Goal: Task Accomplishment & Management: Complete application form

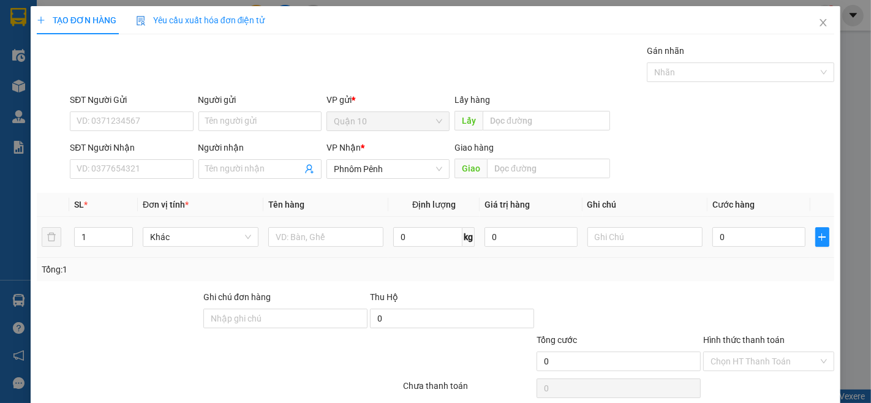
scroll to position [50, 0]
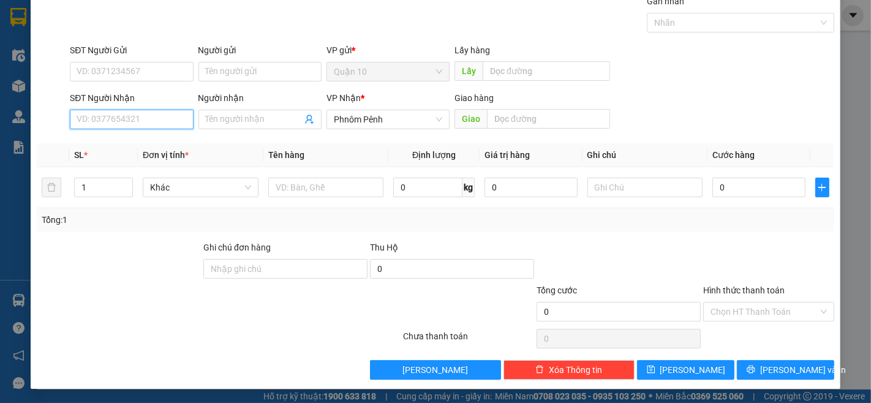
click at [99, 115] on input "SĐT Người Nhận" at bounding box center [131, 120] width 123 height 20
click at [0, 82] on div "TẠO ĐƠN HÀNG Yêu cầu xuất hóa đơn điện tử Transit Pickup Surcharge Ids Transit …" at bounding box center [435, 201] width 871 height 403
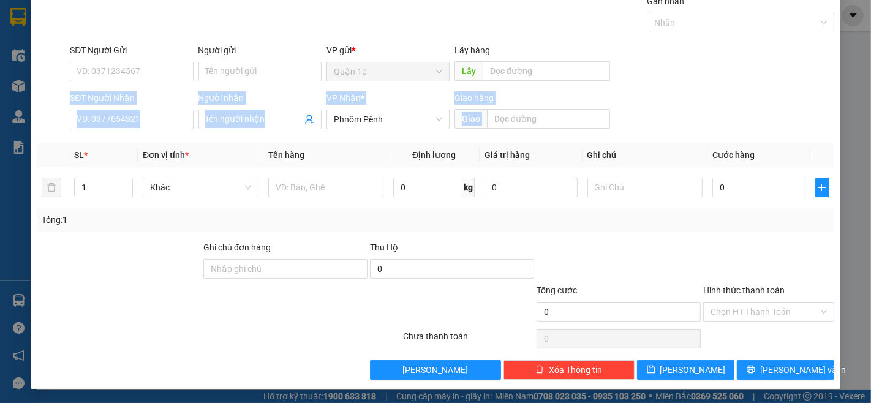
drag, startPoint x: 0, startPoint y: 358, endPoint x: 67, endPoint y: 358, distance: 67.3
click at [7, 368] on div "TẠO ĐƠN HÀNG Yêu cầu xuất hóa đơn điện tử Transit Pickup Surcharge Ids Transit …" at bounding box center [435, 201] width 871 height 403
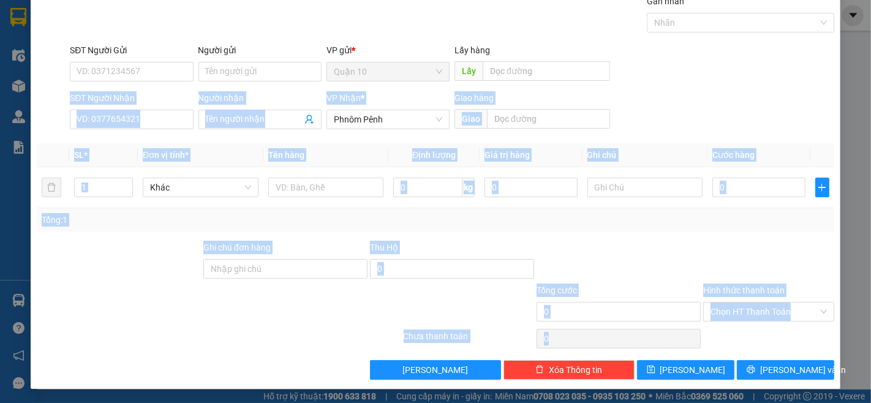
click at [75, 341] on div at bounding box center [219, 338] width 367 height 24
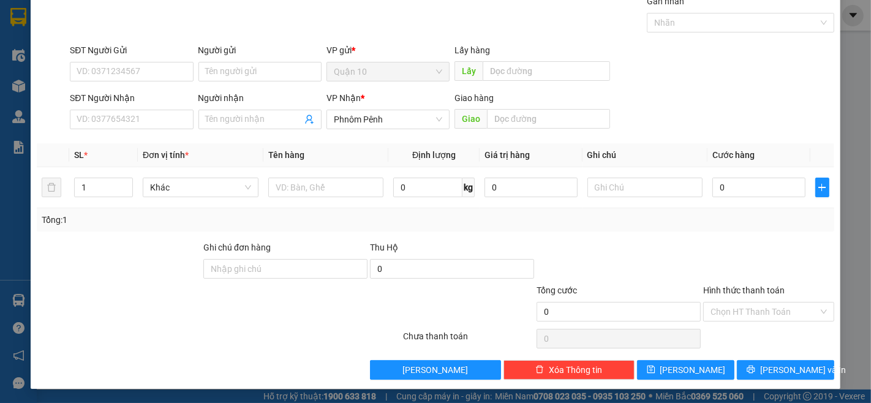
click at [78, 317] on div at bounding box center [152, 304] width 233 height 43
click at [78, 294] on div at bounding box center [152, 304] width 233 height 43
click at [124, 265] on div at bounding box center [119, 262] width 167 height 43
drag, startPoint x: 129, startPoint y: 263, endPoint x: 198, endPoint y: 263, distance: 69.2
click at [130, 263] on div at bounding box center [119, 262] width 167 height 43
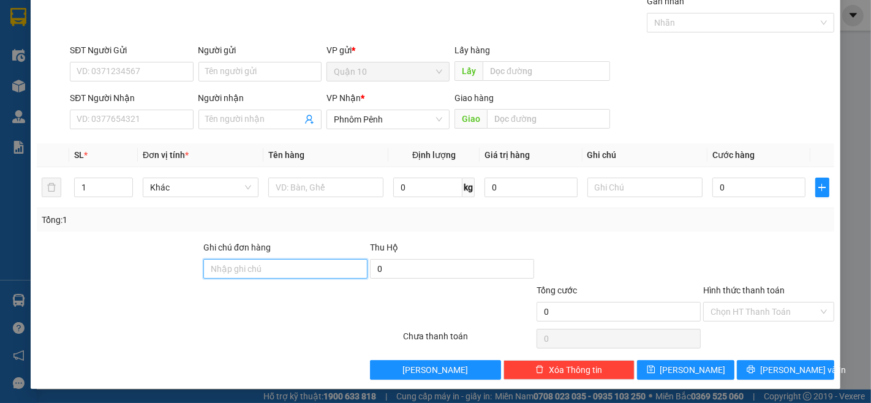
drag, startPoint x: 206, startPoint y: 308, endPoint x: 253, endPoint y: 430, distance: 130.6
click at [253, 402] on html "Kết quả tìm kiếm ( 0 ) Bộ lọc No Data hang.hoanggia 1 Điều hành xe Kho hàng mới…" at bounding box center [435, 201] width 871 height 403
click at [389, 400] on div "TẠO ĐƠN HÀNG Yêu cầu xuất hóa đơn điện tử Transit Pickup Surcharge Ids Transit …" at bounding box center [435, 201] width 871 height 403
click at [506, 402] on div "TẠO ĐƠN HÀNG Yêu cầu xuất hóa đơn điện tử Transit Pickup Surcharge Ids Transit …" at bounding box center [435, 201] width 871 height 403
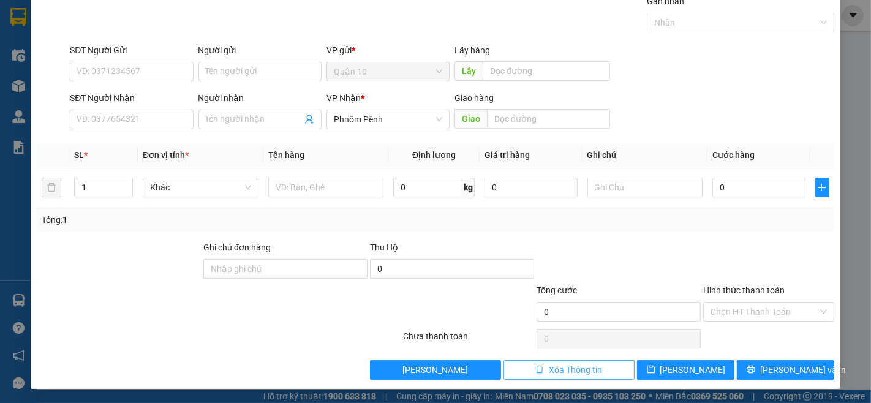
click at [549, 369] on span "Xóa Thông tin" at bounding box center [575, 369] width 53 height 13
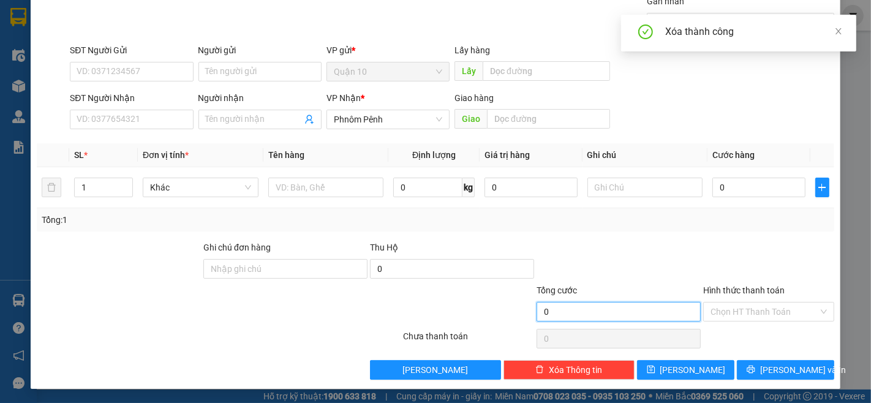
click at [552, 315] on input "0" at bounding box center [618, 312] width 164 height 20
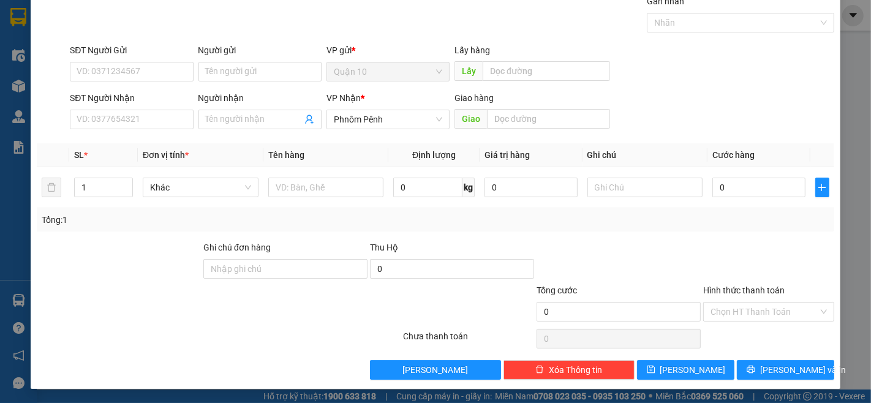
drag, startPoint x: 741, startPoint y: 249, endPoint x: 808, endPoint y: 237, distance: 68.3
click at [752, 249] on div at bounding box center [768, 262] width 133 height 43
drag, startPoint x: 808, startPoint y: 237, endPoint x: 839, endPoint y: 219, distance: 36.2
click at [822, 239] on div "Transit Pickup Surcharge Ids Transit Deliver Surcharge Ids Transit Deliver Surc…" at bounding box center [435, 186] width 797 height 385
click at [858, 204] on div "TẠO ĐƠN HÀNG Yêu cầu xuất hóa đơn điện tử Transit Pickup Surcharge Ids Transit …" at bounding box center [435, 201] width 871 height 403
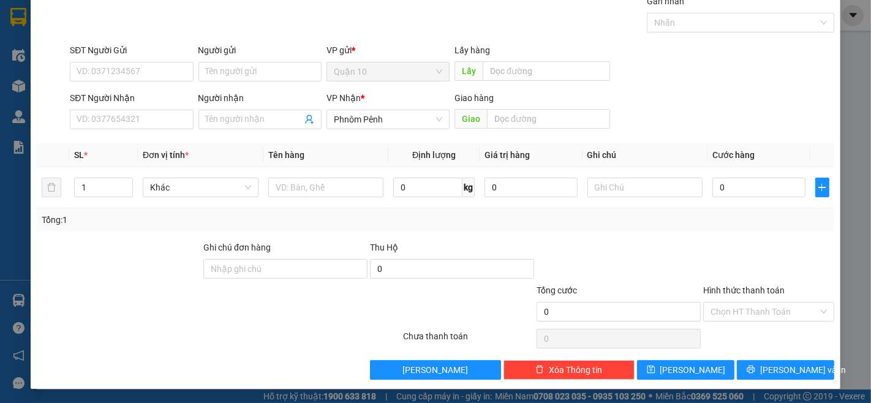
click at [629, 239] on div "Transit Pickup Surcharge Ids Transit Deliver Surcharge Ids Transit Deliver Surc…" at bounding box center [435, 186] width 797 height 385
drag, startPoint x: 629, startPoint y: 239, endPoint x: 649, endPoint y: 227, distance: 23.1
click at [643, 231] on div "Transit Pickup Surcharge Ids Transit Deliver Surcharge Ids Transit Deliver Surc…" at bounding box center [435, 186] width 797 height 385
click at [637, 245] on div at bounding box center [618, 262] width 167 height 43
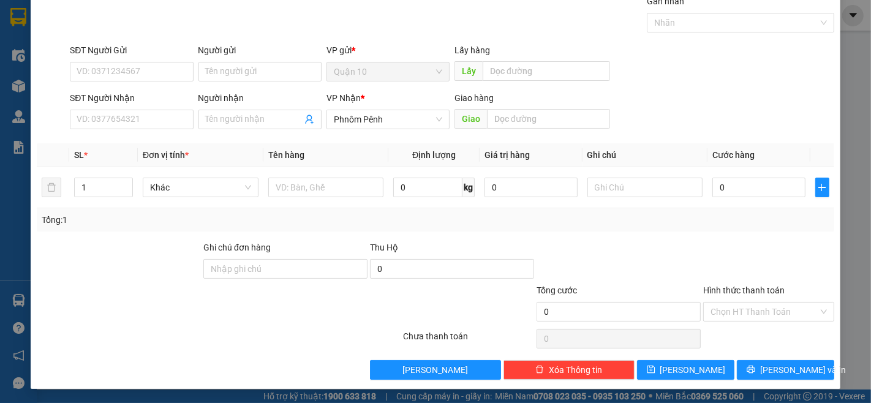
click at [637, 245] on div at bounding box center [618, 262] width 167 height 43
click at [623, 245] on div at bounding box center [618, 262] width 167 height 43
click at [607, 225] on div "Tổng: 1" at bounding box center [435, 219] width 787 height 13
click at [565, 119] on input "text" at bounding box center [548, 119] width 123 height 20
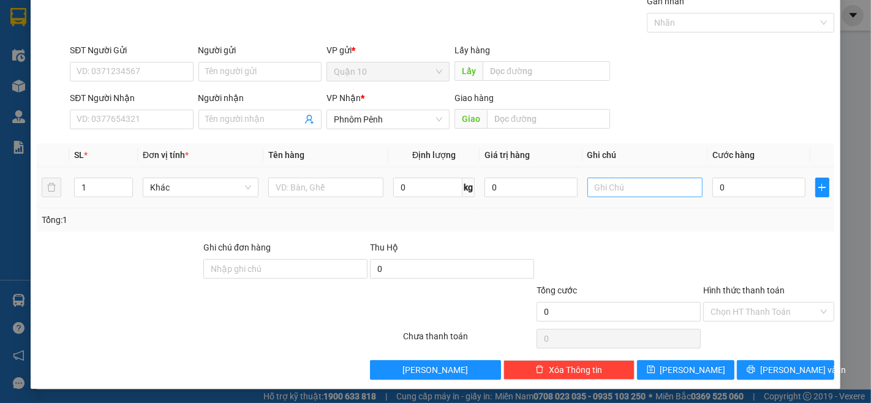
drag, startPoint x: 566, startPoint y: 116, endPoint x: 593, endPoint y: 179, distance: 68.0
click at [588, 170] on div "Transit Pickup Surcharge Ids Transit Deliver Surcharge Ids Transit Deliver Surc…" at bounding box center [435, 186] width 797 height 385
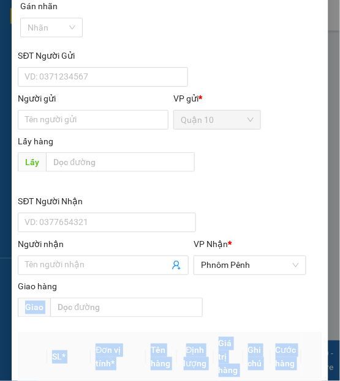
click at [31, 360] on th at bounding box center [32, 357] width 29 height 51
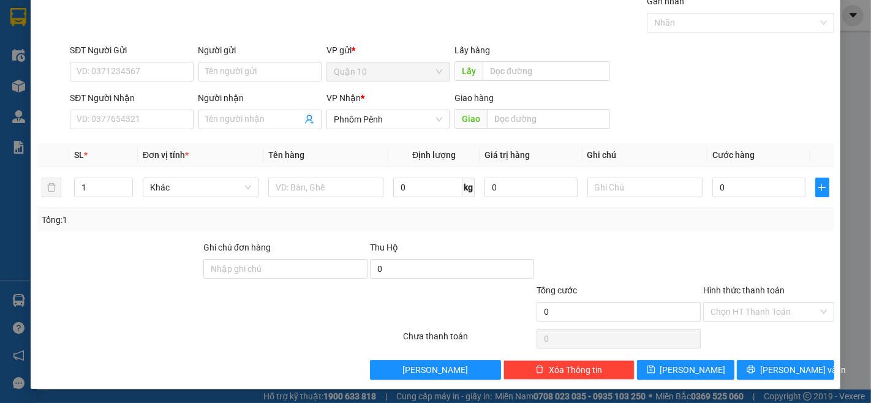
click at [646, 242] on div at bounding box center [618, 262] width 167 height 43
